Goal: Task Accomplishment & Management: Complete application form

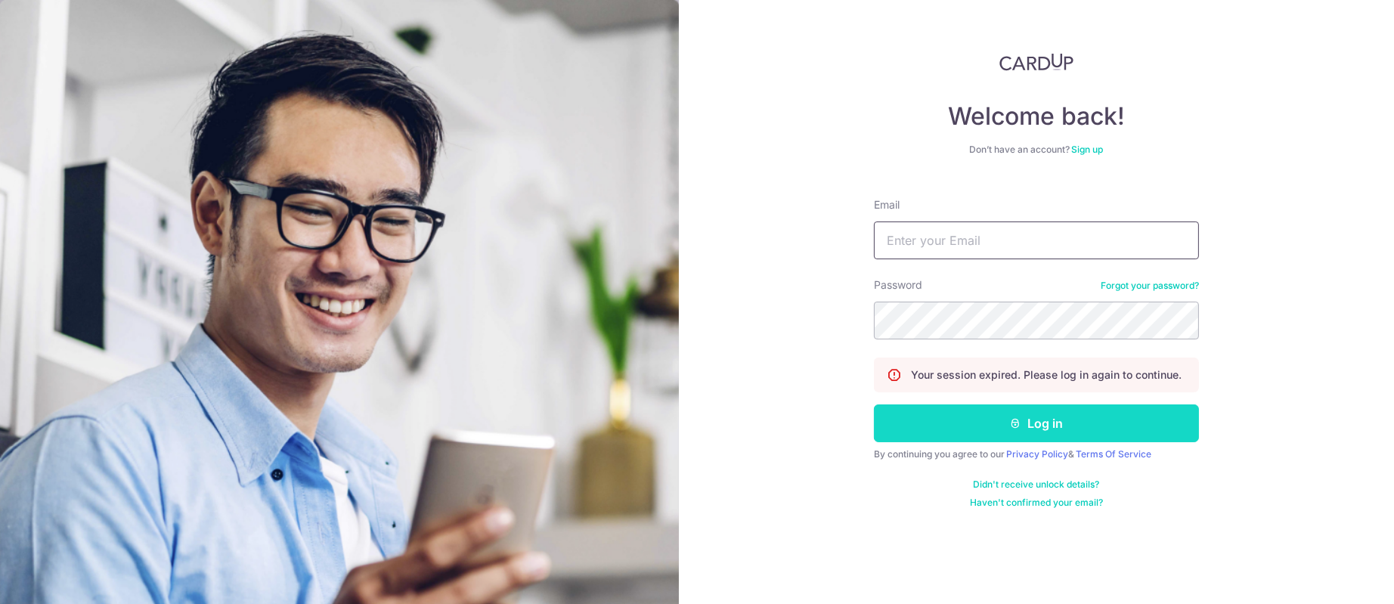
type input "ethel@edithpatisserie.com"
click at [1011, 423] on icon "submit" at bounding box center [1016, 423] width 12 height 12
